Goal: Information Seeking & Learning: Compare options

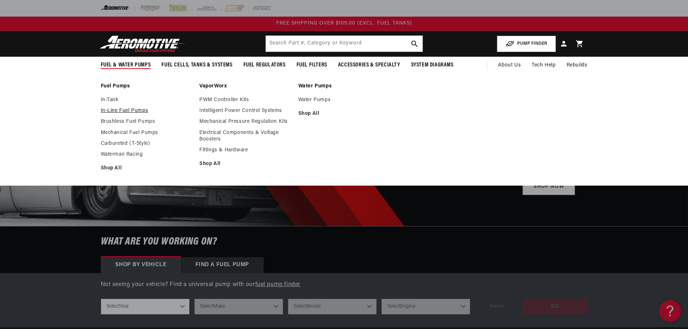
click at [117, 109] on link "In-Line Fuel Pumps" at bounding box center [147, 111] width 92 height 7
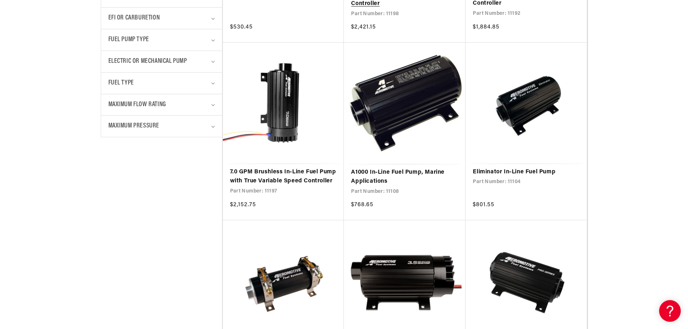
scroll to position [361, 0]
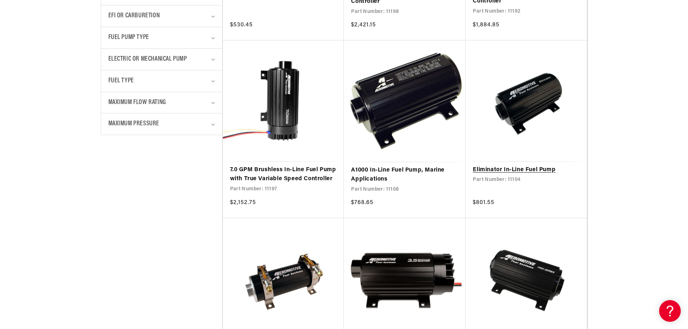
click at [539, 170] on link "Eliminator In-Line Fuel Pump" at bounding box center [526, 169] width 107 height 9
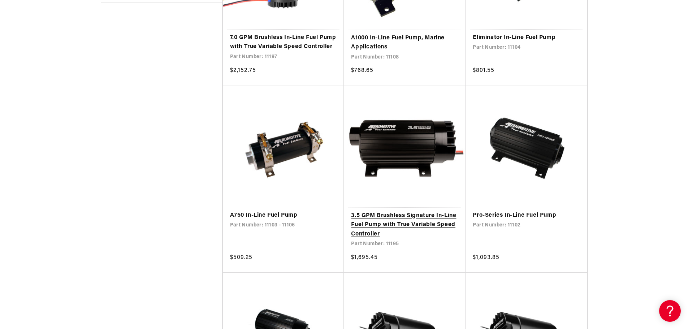
scroll to position [542, 0]
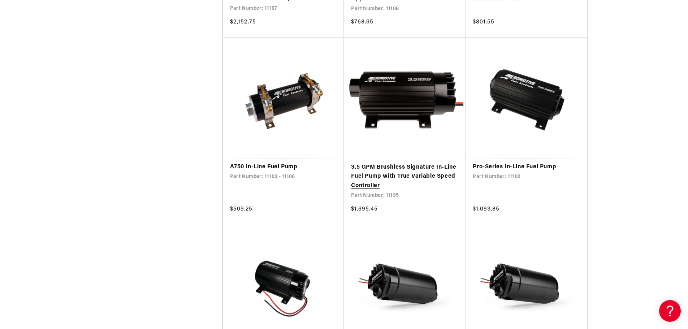
click at [426, 185] on link "3.5 GPM Brushless Signature In-Line Fuel Pump with True Variable Speed Controll…" at bounding box center [404, 177] width 107 height 28
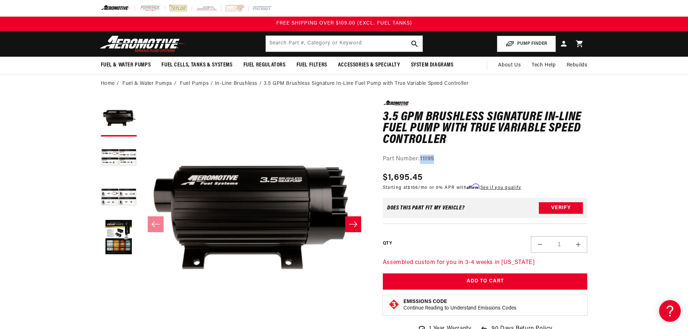
drag, startPoint x: 438, startPoint y: 158, endPoint x: 423, endPoint y: 157, distance: 14.8
click at [423, 157] on div "Part Number: 11195" at bounding box center [485, 159] width 205 height 9
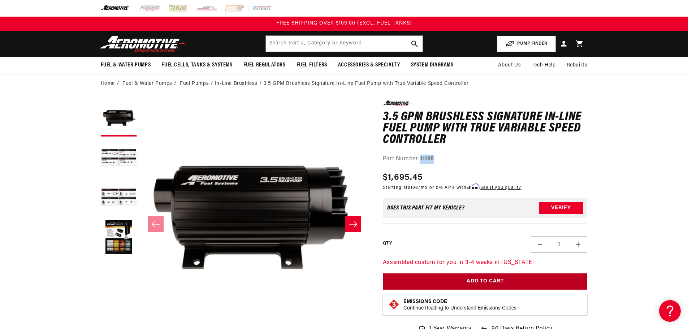
copy strong "11195"
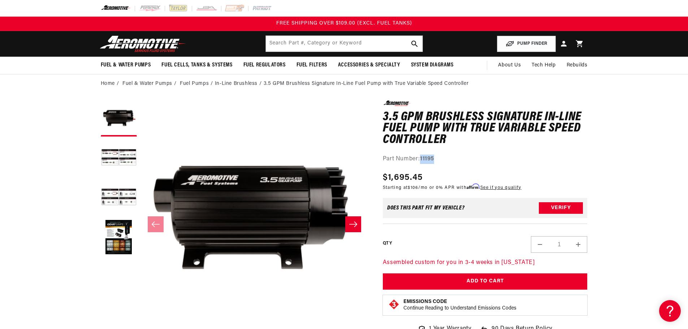
copy strong "11195"
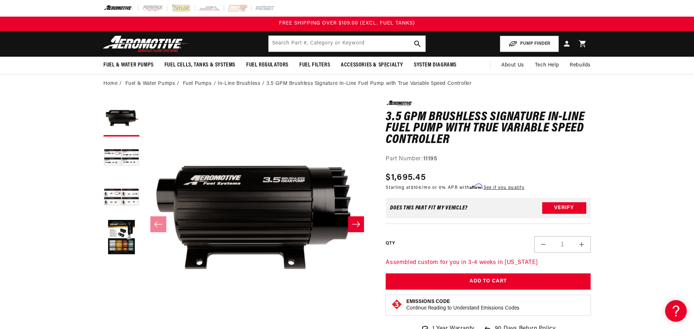
drag, startPoint x: 56, startPoint y: 95, endPoint x: 81, endPoint y: 99, distance: 24.5
click at [71, 97] on div "Close dialog NOT SO FAST! No time to browse? No problem. Sign up and we'll keep…" at bounding box center [347, 164] width 694 height 329
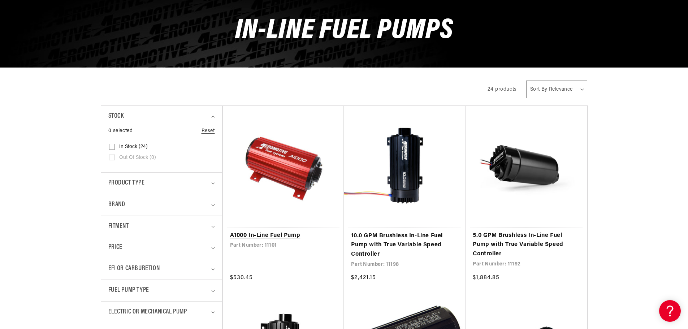
click at [310, 231] on link "A1000 In-Line Fuel Pump" at bounding box center [283, 235] width 107 height 9
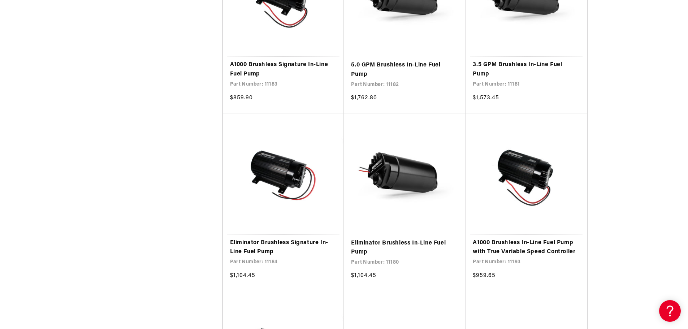
scroll to position [903, 0]
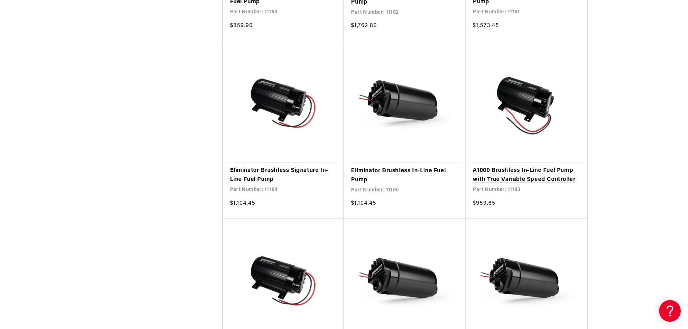
click at [554, 185] on link "A1000 Brushless In-Line Fuel Pump with True Variable Speed Controller" at bounding box center [526, 175] width 107 height 18
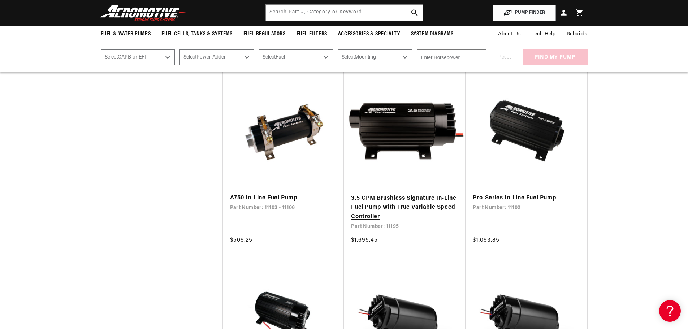
scroll to position [506, 0]
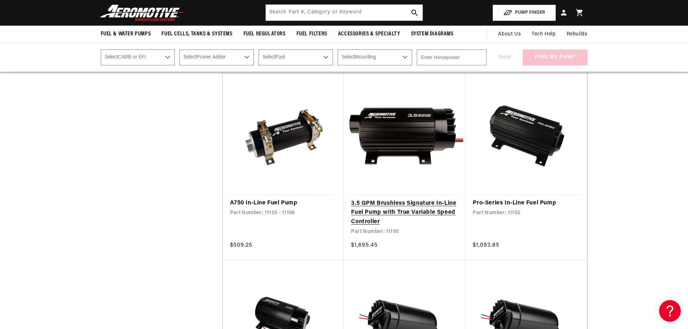
click at [440, 223] on link "3.5 GPM Brushless Signature In-Line Fuel Pump with True Variable Speed Controll…" at bounding box center [404, 213] width 107 height 28
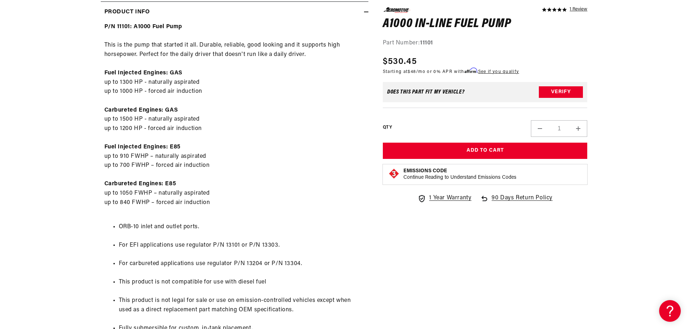
scroll to position [397, 0]
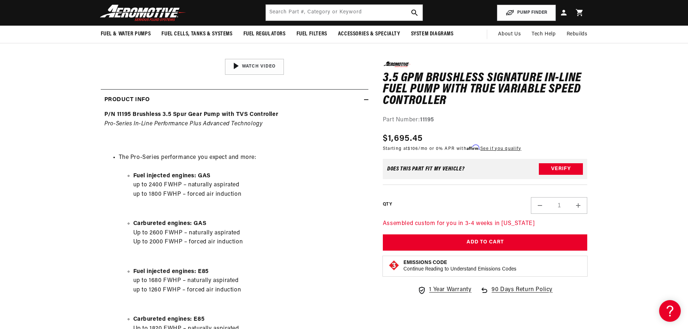
scroll to position [217, 0]
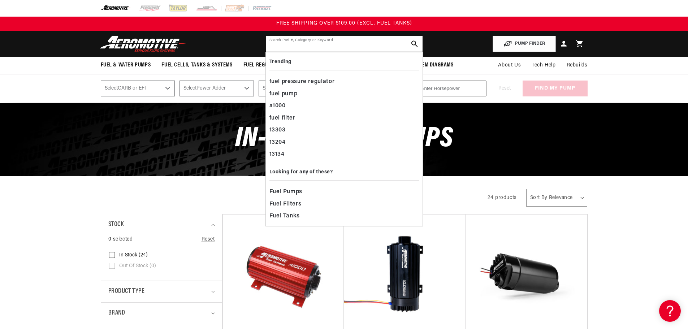
click at [319, 42] on input "text" at bounding box center [344, 44] width 157 height 16
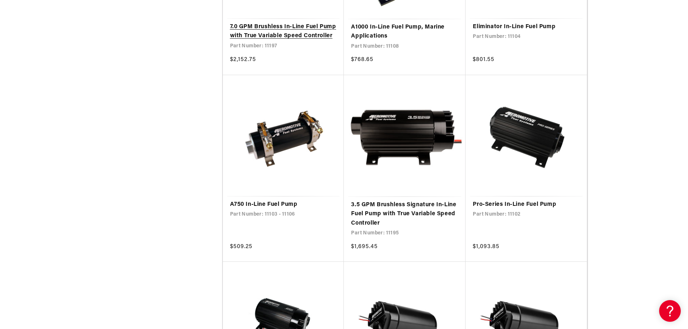
scroll to position [506, 0]
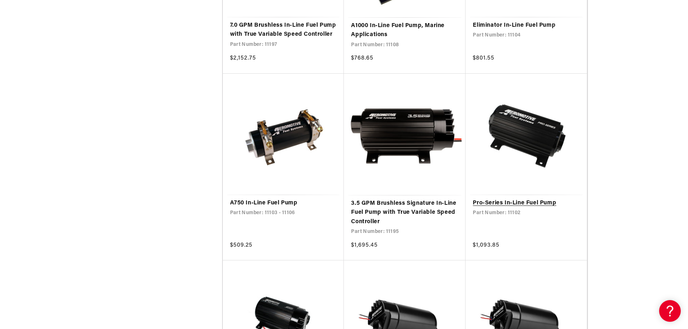
click at [526, 208] on link "Pro-Series In-Line Fuel Pump" at bounding box center [526, 203] width 107 height 9
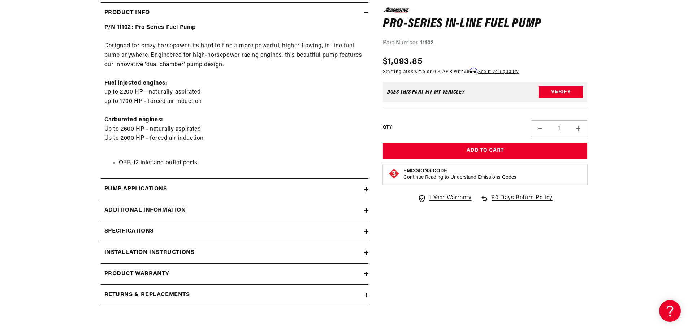
scroll to position [361, 0]
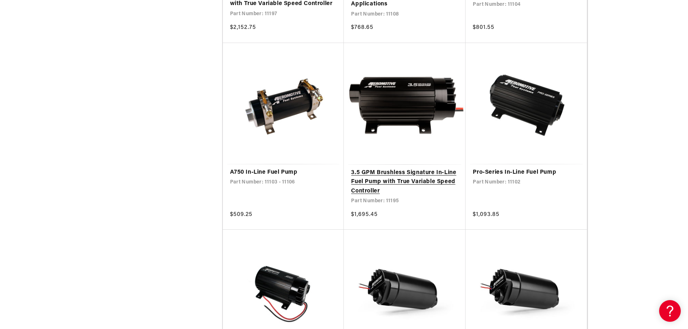
scroll to position [542, 0]
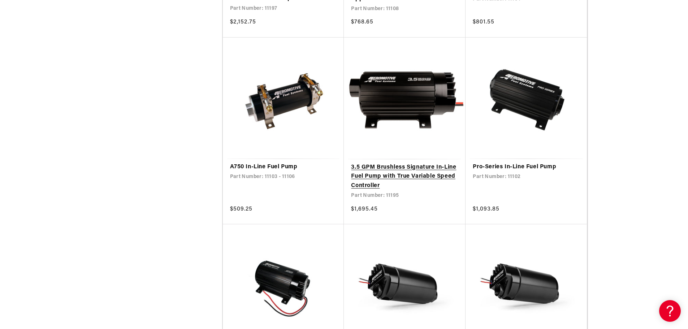
click at [430, 185] on link "3.5 GPM Brushless Signature In-Line Fuel Pump with True Variable Speed Controll…" at bounding box center [404, 177] width 107 height 28
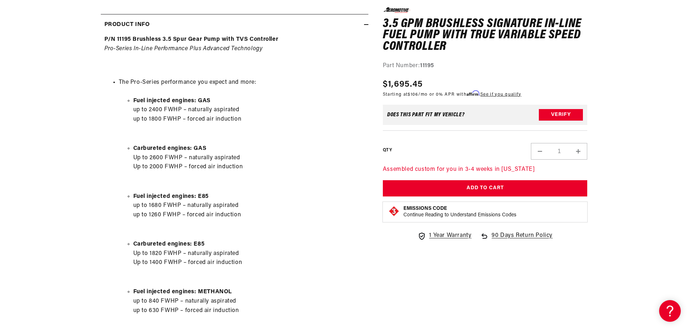
scroll to position [361, 0]
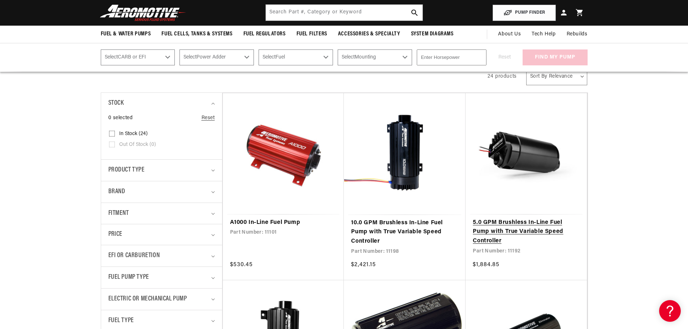
scroll to position [108, 0]
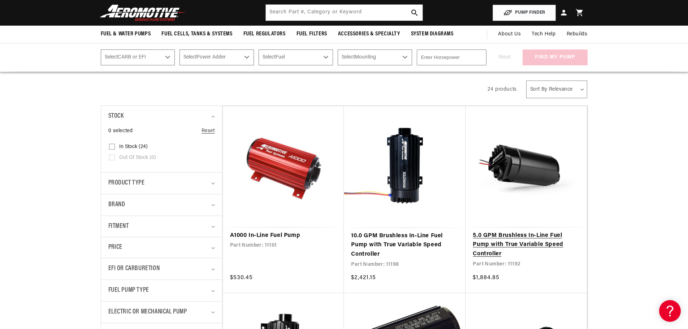
click at [548, 235] on link "5.0 GPM Brushless In-Line Fuel Pump with True Variable Speed Controller" at bounding box center [526, 245] width 107 height 28
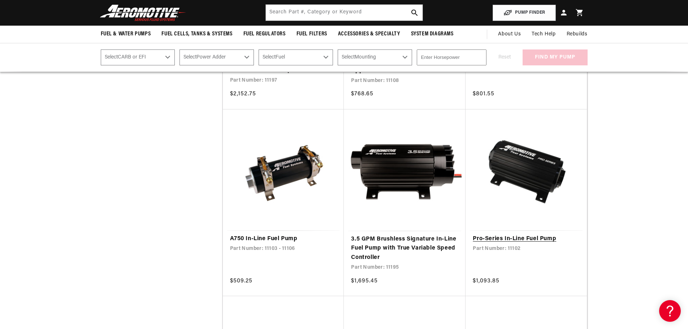
scroll to position [470, 0]
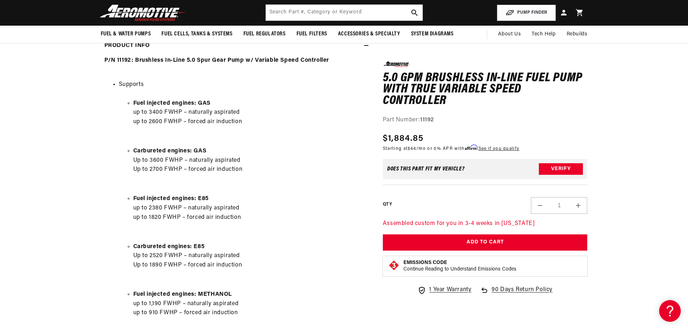
scroll to position [325, 0]
